Goal: Information Seeking & Learning: Learn about a topic

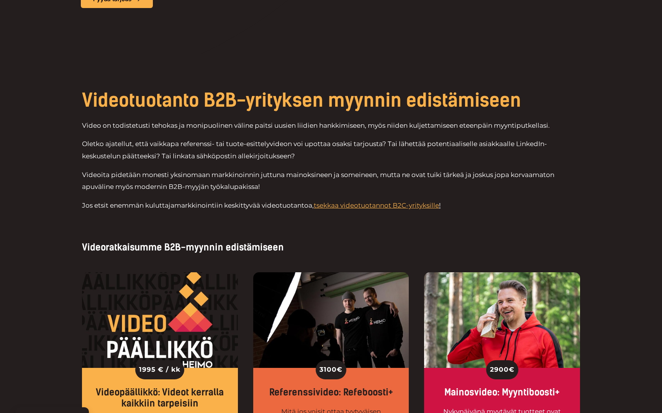
scroll to position [407, 0]
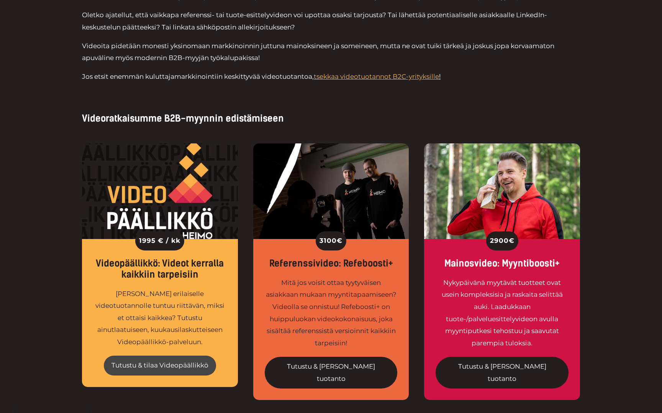
click at [170, 368] on link "Tutustu & tilaa Videopäällikkö" at bounding box center [160, 366] width 112 height 20
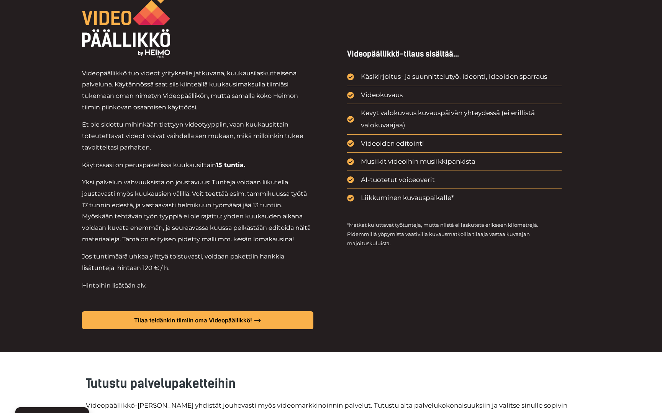
scroll to position [394, 0]
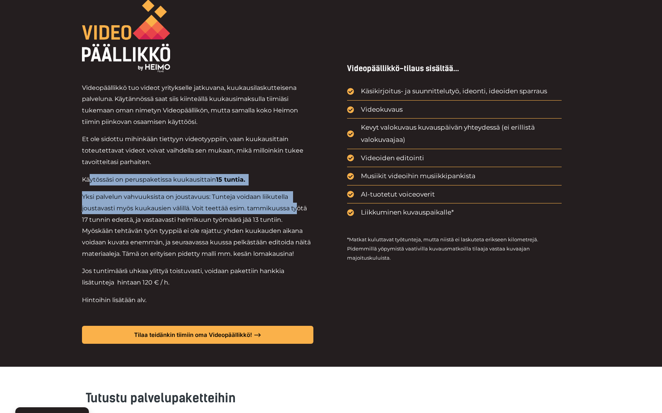
drag, startPoint x: 90, startPoint y: 180, endPoint x: 296, endPoint y: 205, distance: 207.1
click at [297, 205] on div "Videopäällikkö tuo videot yritykselle jatkuvana, kuukausilaskutteisena palvelun…" at bounding box center [197, 203] width 231 height 242
click at [296, 205] on p "Yksi palvelun vahvuuksista on joustavuus: Tunteja voidaan liikutella joustavast…" at bounding box center [197, 225] width 231 height 68
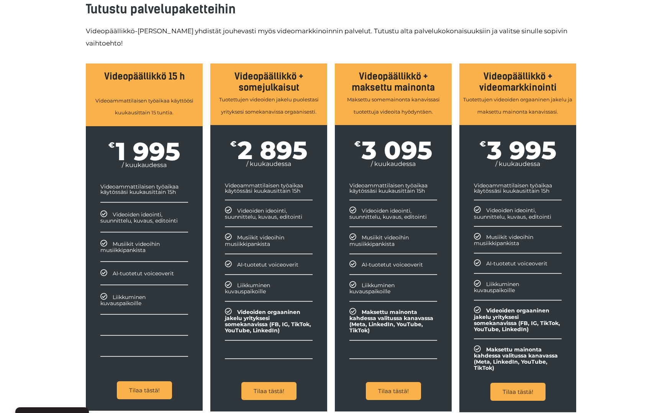
scroll to position [0, 0]
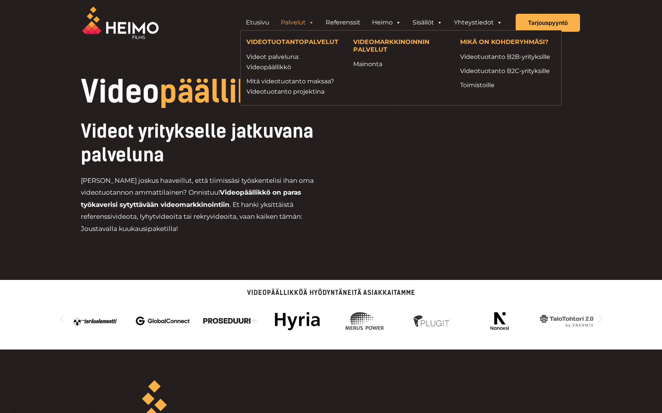
click at [301, 23] on link "Palvelut" at bounding box center [297, 22] width 45 height 15
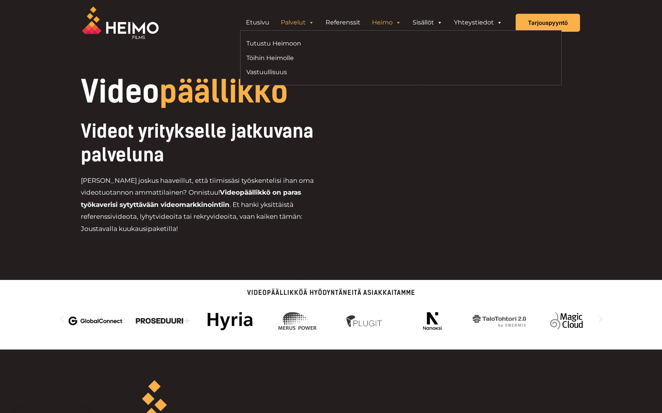
click at [395, 23] on link "Heimo" at bounding box center [386, 22] width 41 height 15
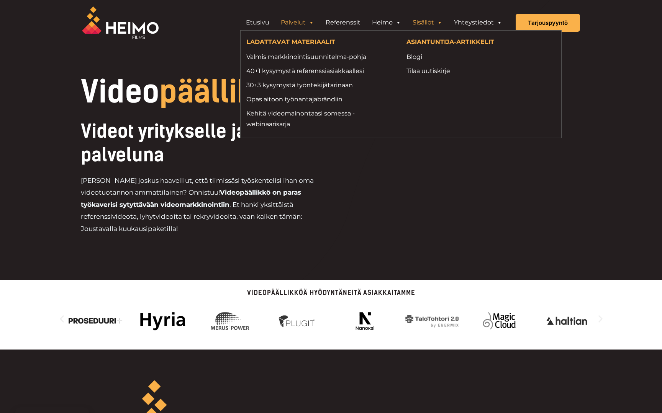
click at [435, 22] on link "Sisällöt" at bounding box center [427, 22] width 41 height 15
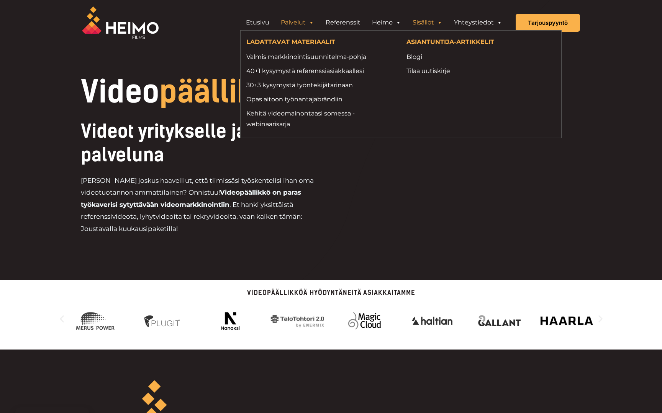
click at [316, 200] on p "Oletko joskus haaveillut, että tiimissäsi työskentelisi ihan oma videotuotannon…" at bounding box center [206, 205] width 250 height 60
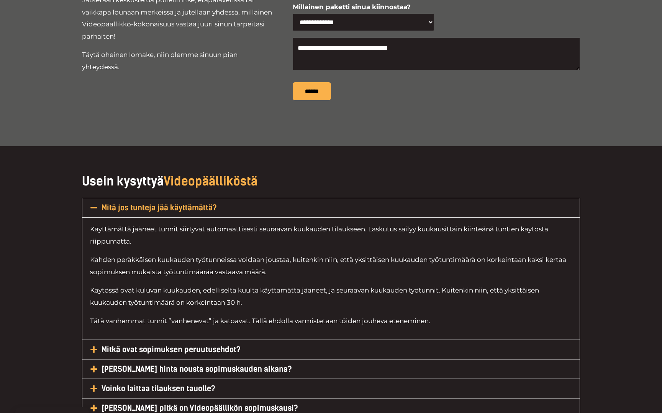
scroll to position [3502, 0]
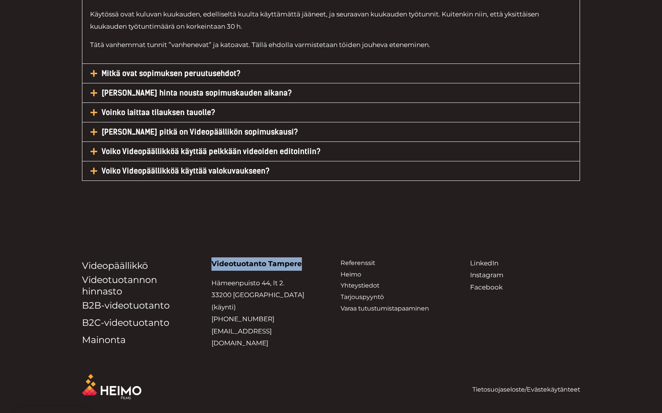
drag, startPoint x: 213, startPoint y: 263, endPoint x: 300, endPoint y: 263, distance: 86.9
click at [300, 263] on strong "Videotuotanto Tampere" at bounding box center [256, 264] width 90 height 9
click at [305, 294] on p "Hämeenpuisto 44, lt 2. 33200 Tampere (käynti) +358 44 235 3810 info@heimofilms.…" at bounding box center [266, 314] width 110 height 72
click at [276, 270] on p "Videotuotanto Tampere" at bounding box center [266, 264] width 110 height 13
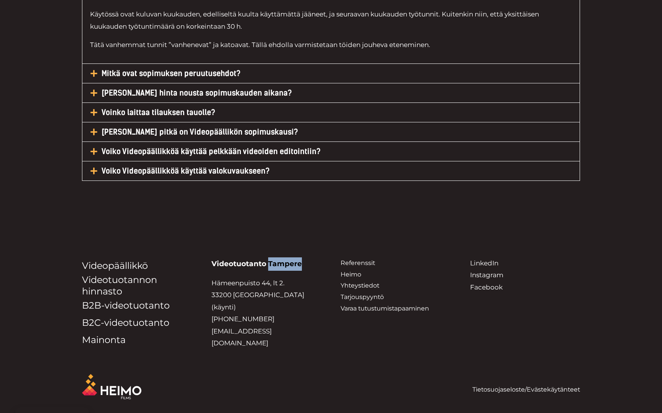
click at [276, 270] on p "Videotuotanto Tampere" at bounding box center [266, 264] width 110 height 13
